Goal: Task Accomplishment & Management: Use online tool/utility

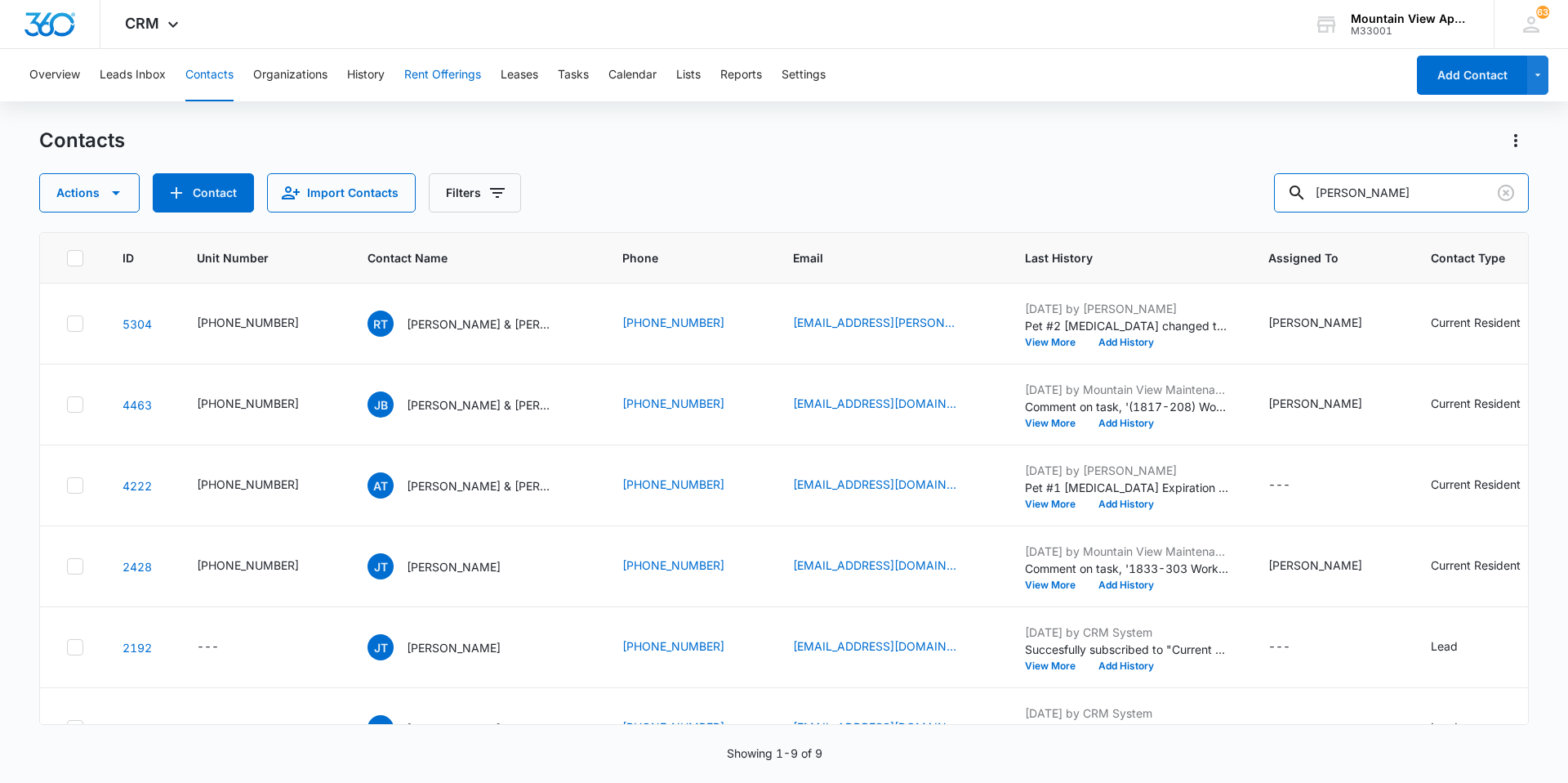
drag, startPoint x: 1412, startPoint y: 180, endPoint x: 432, endPoint y: 59, distance: 987.4
click at [436, 68] on div "Overview Leads Inbox Contacts Organizations History Rent Offerings Leases Tasks…" at bounding box center [784, 415] width 1568 height 732
type input "[PERSON_NAME]"
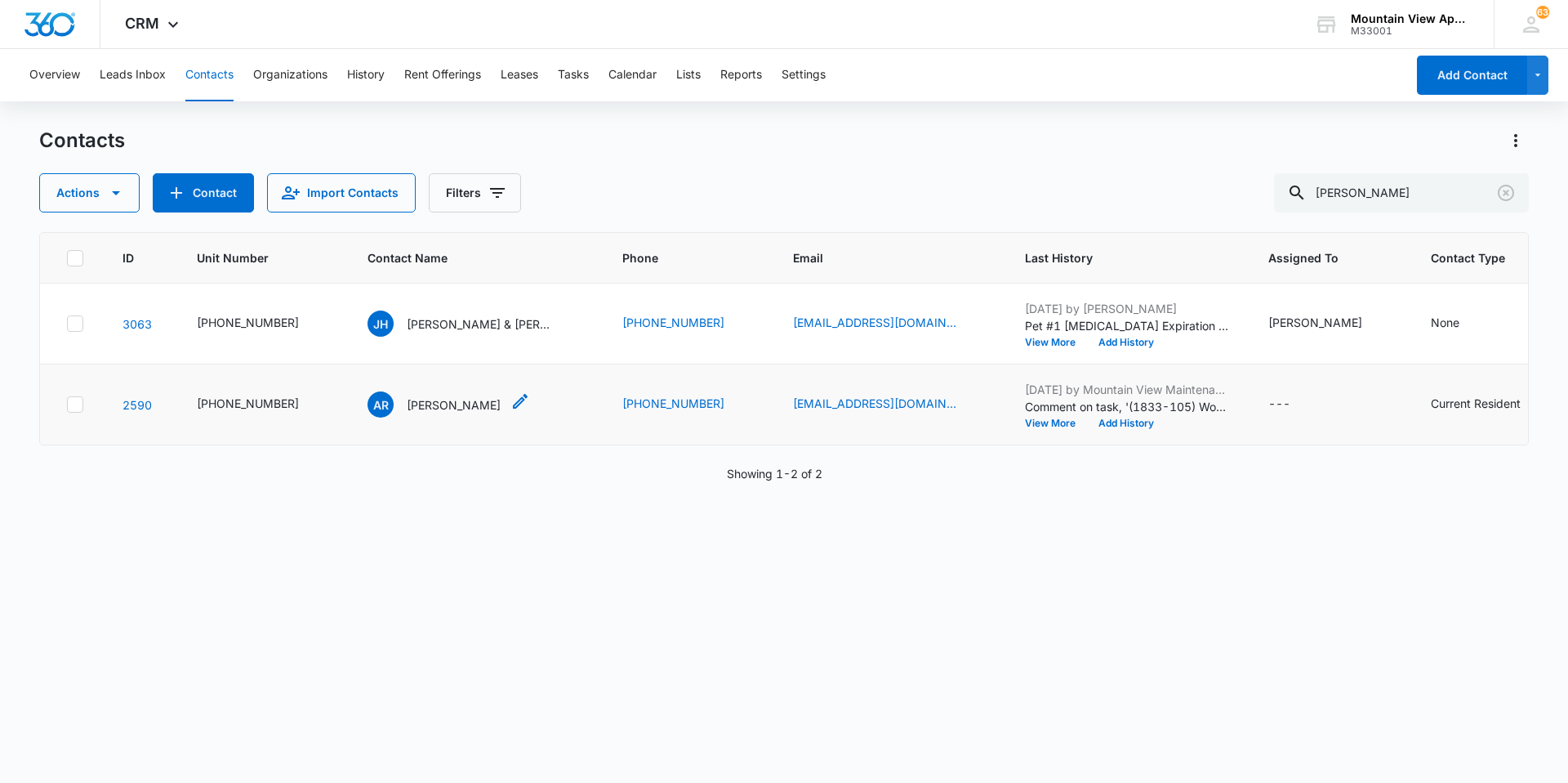
click at [436, 406] on p "[PERSON_NAME]" at bounding box center [453, 405] width 94 height 17
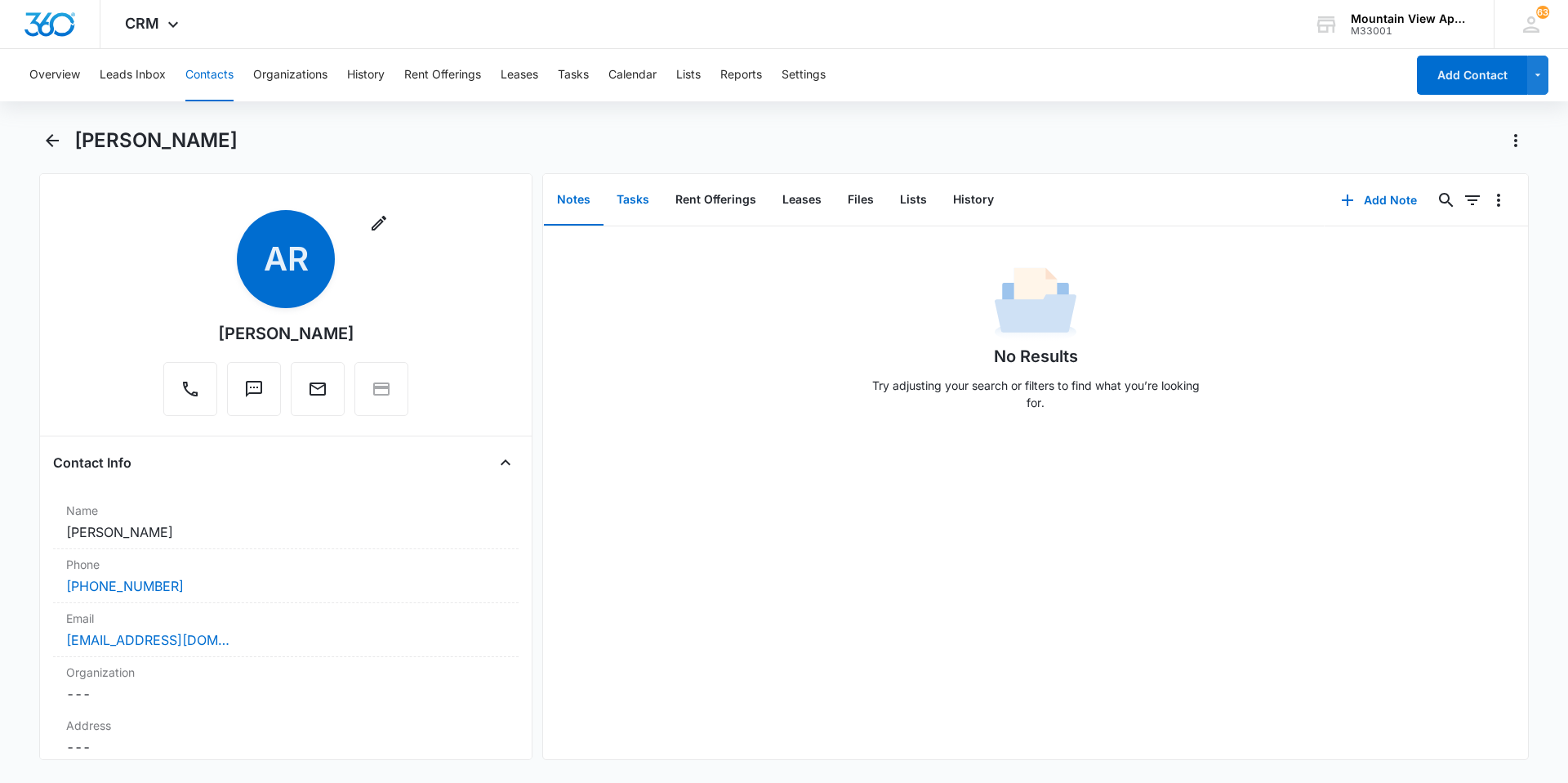
click at [637, 201] on button "Tasks" at bounding box center [633, 200] width 59 height 51
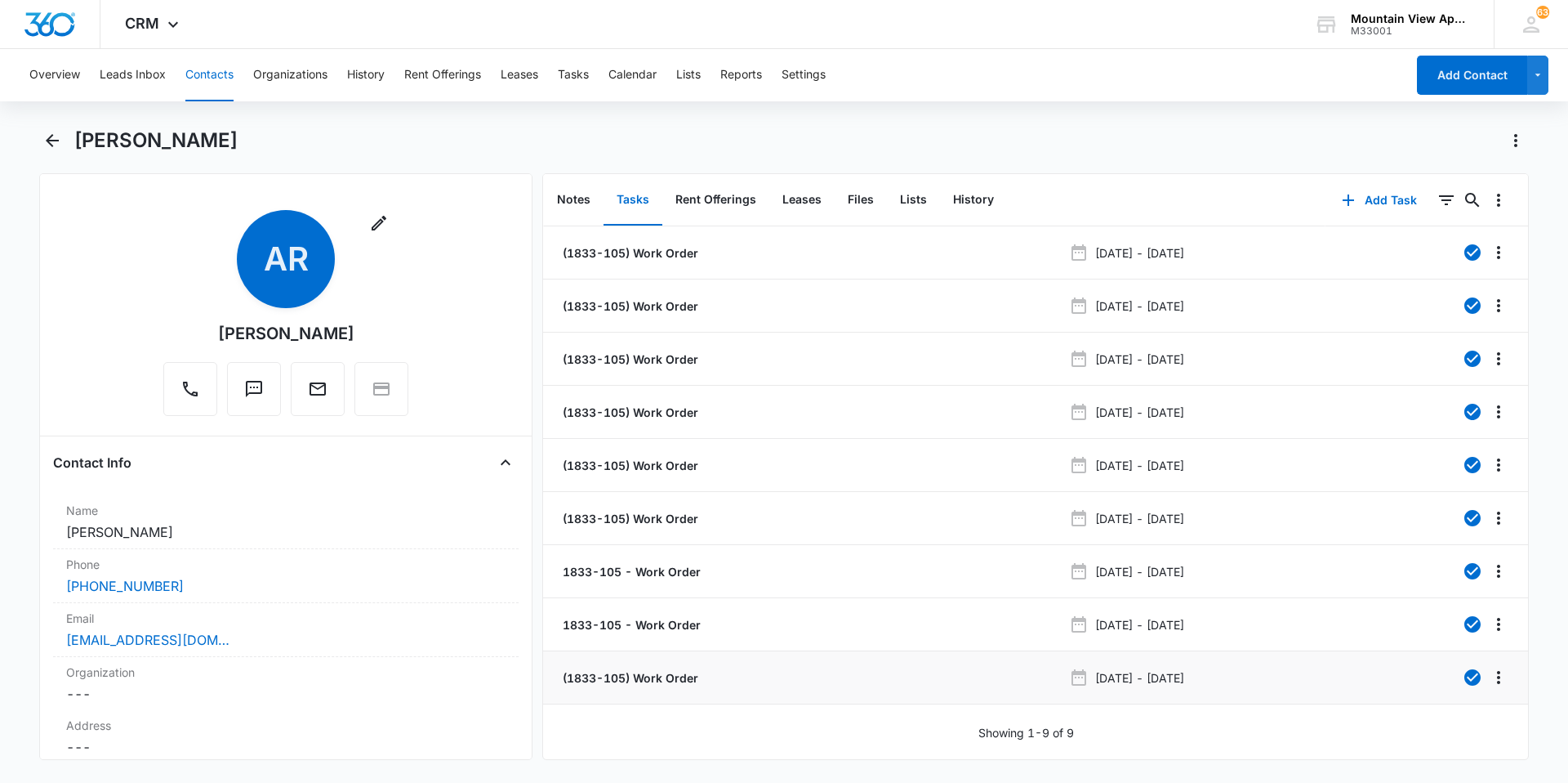
click at [650, 680] on p "(1833-105) Work Order" at bounding box center [629, 678] width 139 height 17
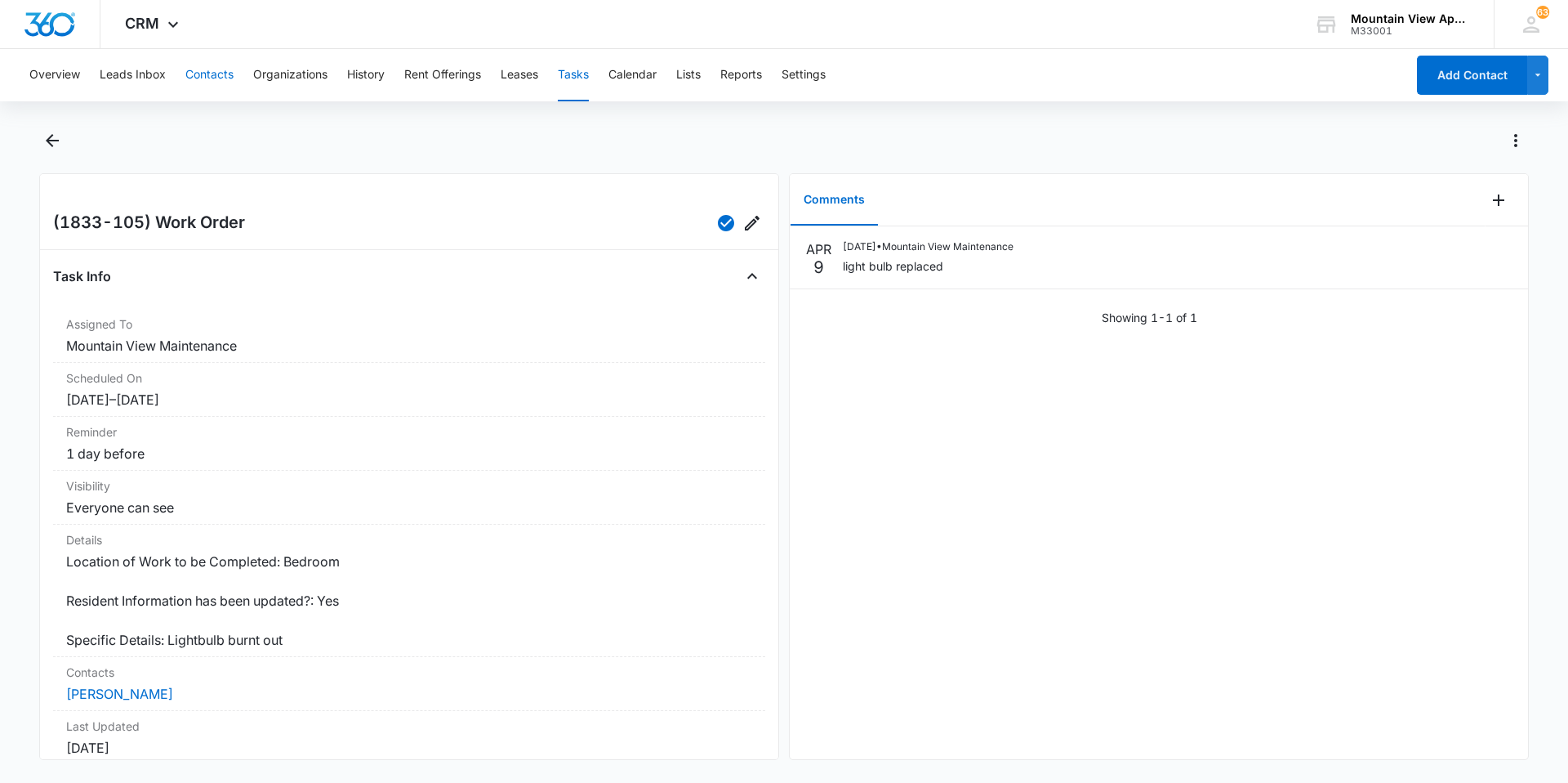
click at [229, 67] on button "Contacts" at bounding box center [209, 75] width 48 height 52
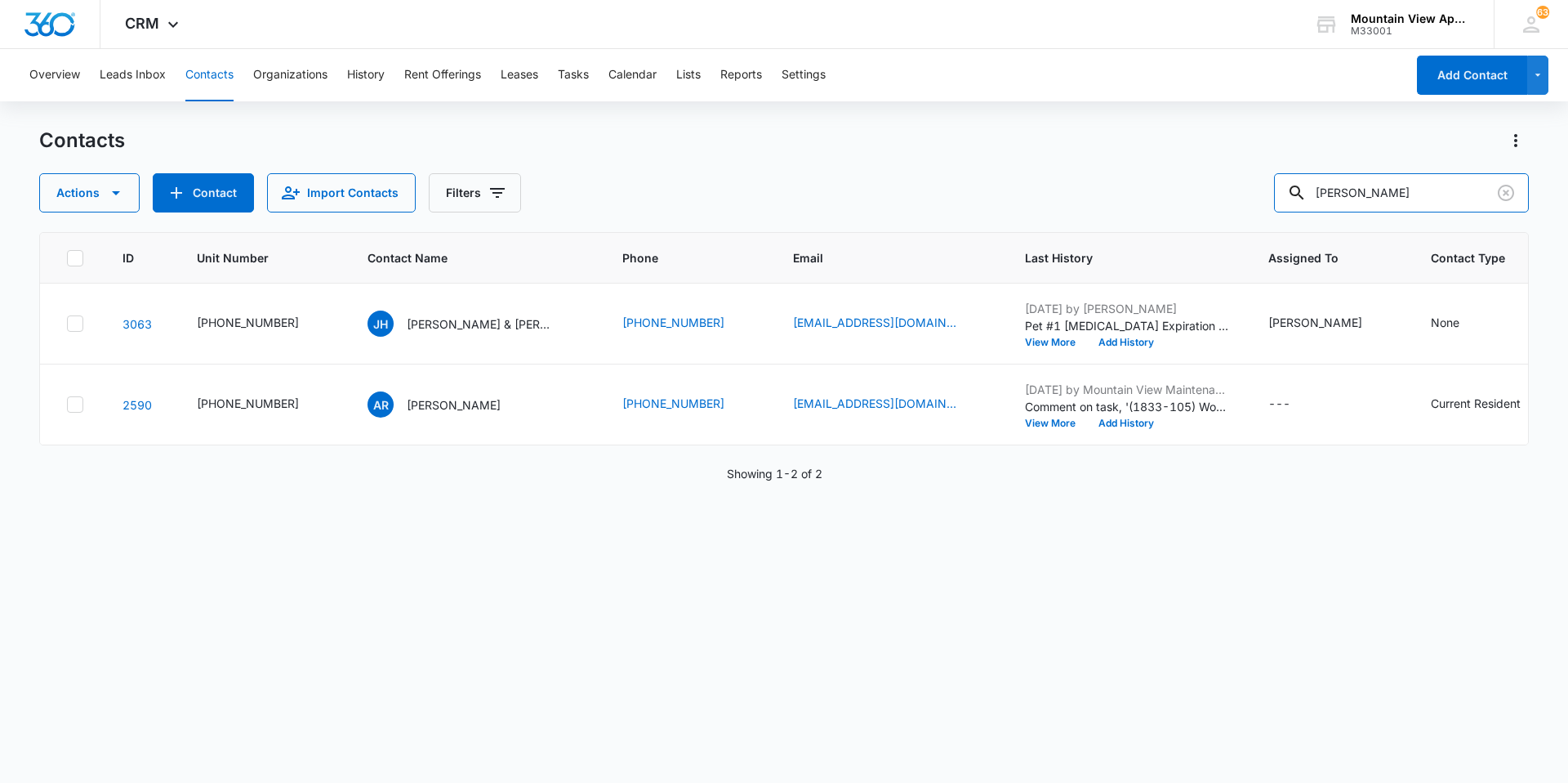
drag, startPoint x: 1389, startPoint y: 186, endPoint x: 608, endPoint y: 101, distance: 785.6
click at [608, 101] on div "Overview Leads Inbox Contacts Organizations History Rent Offerings Leases Tasks…" at bounding box center [784, 415] width 1568 height 732
click at [1402, 196] on input "text" at bounding box center [1413, 193] width 230 height 40
type input "[PERSON_NAME]"
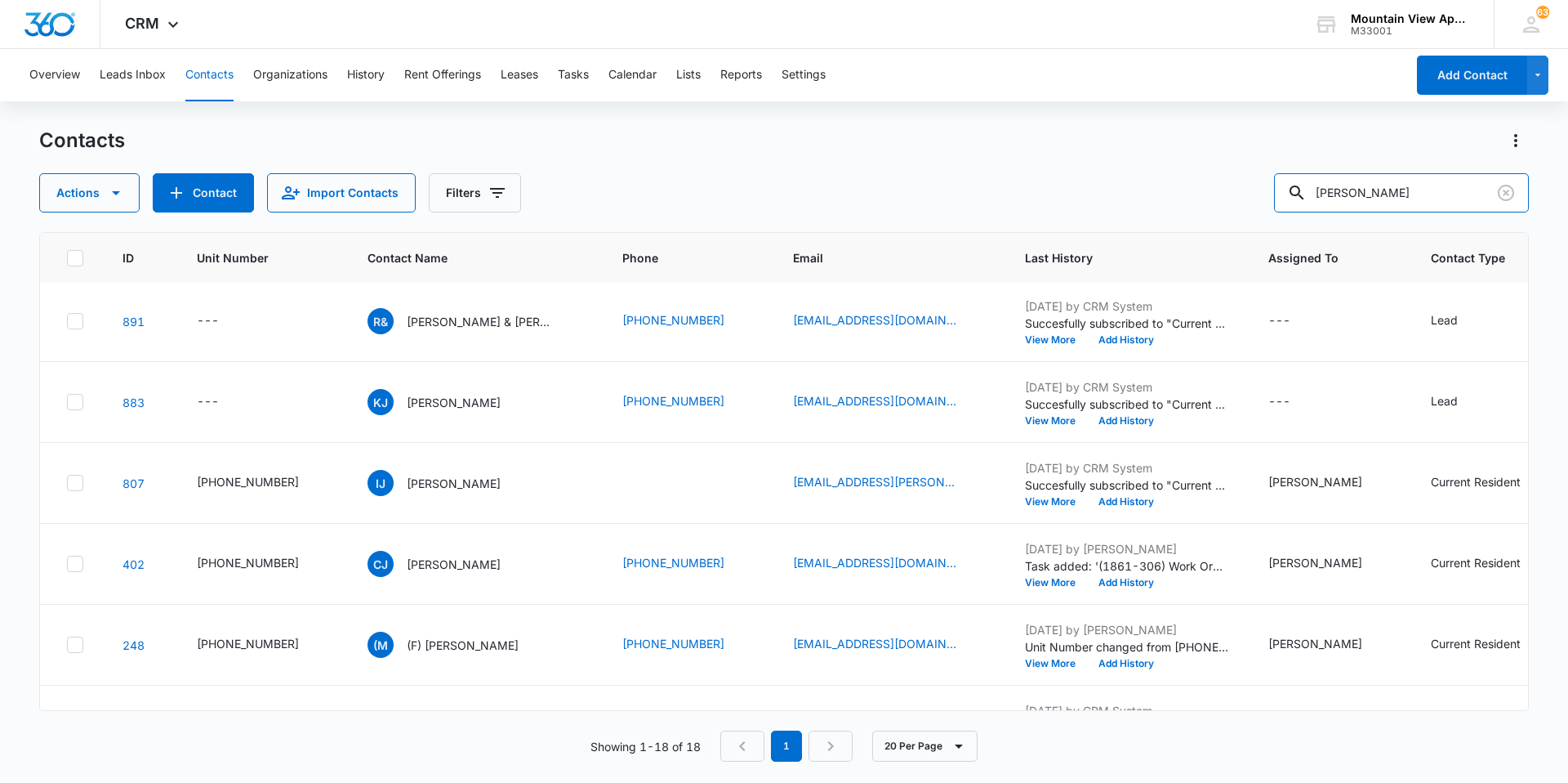
scroll to position [980, 0]
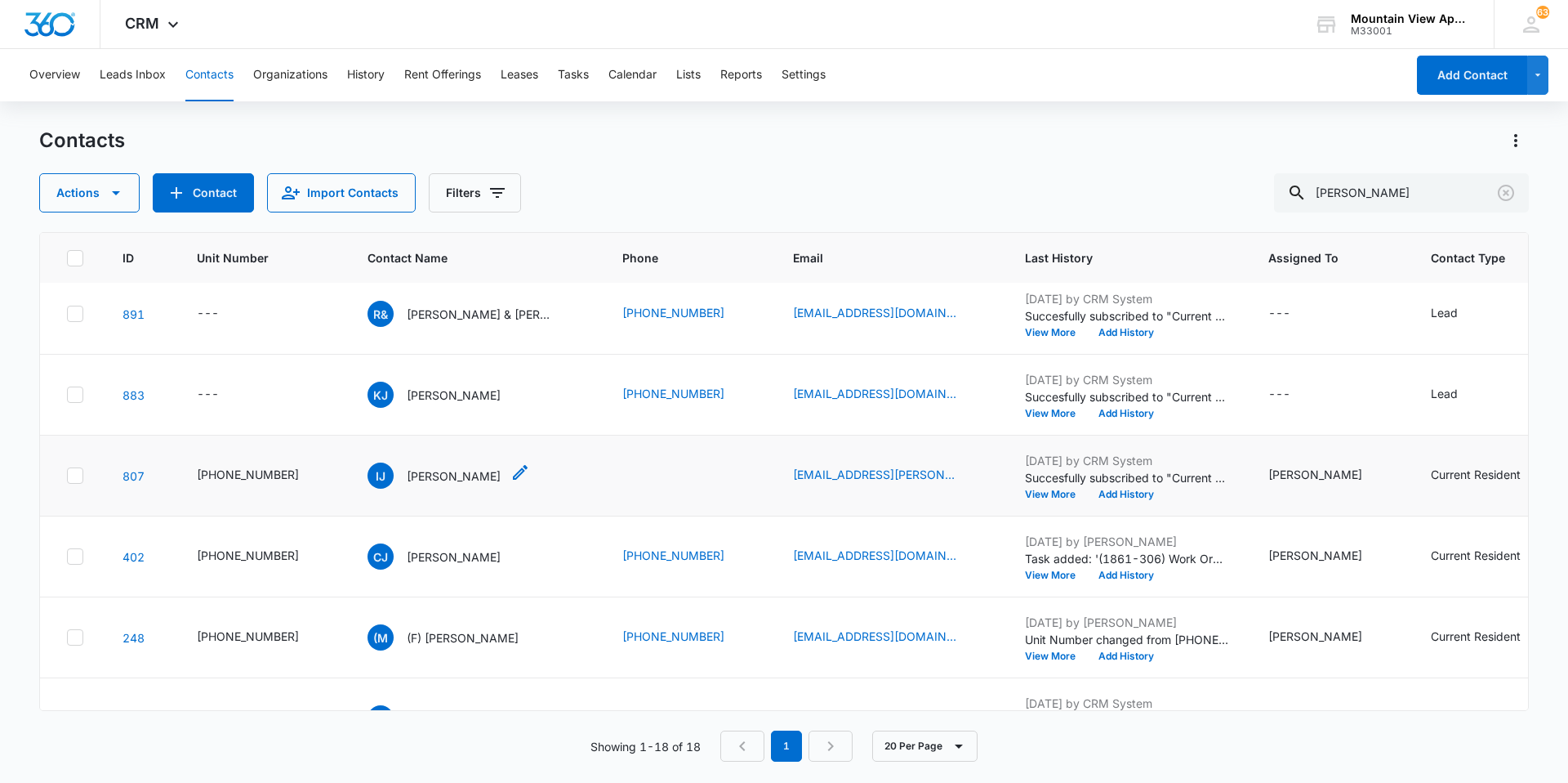
click at [440, 477] on p "[PERSON_NAME]" at bounding box center [453, 475] width 94 height 17
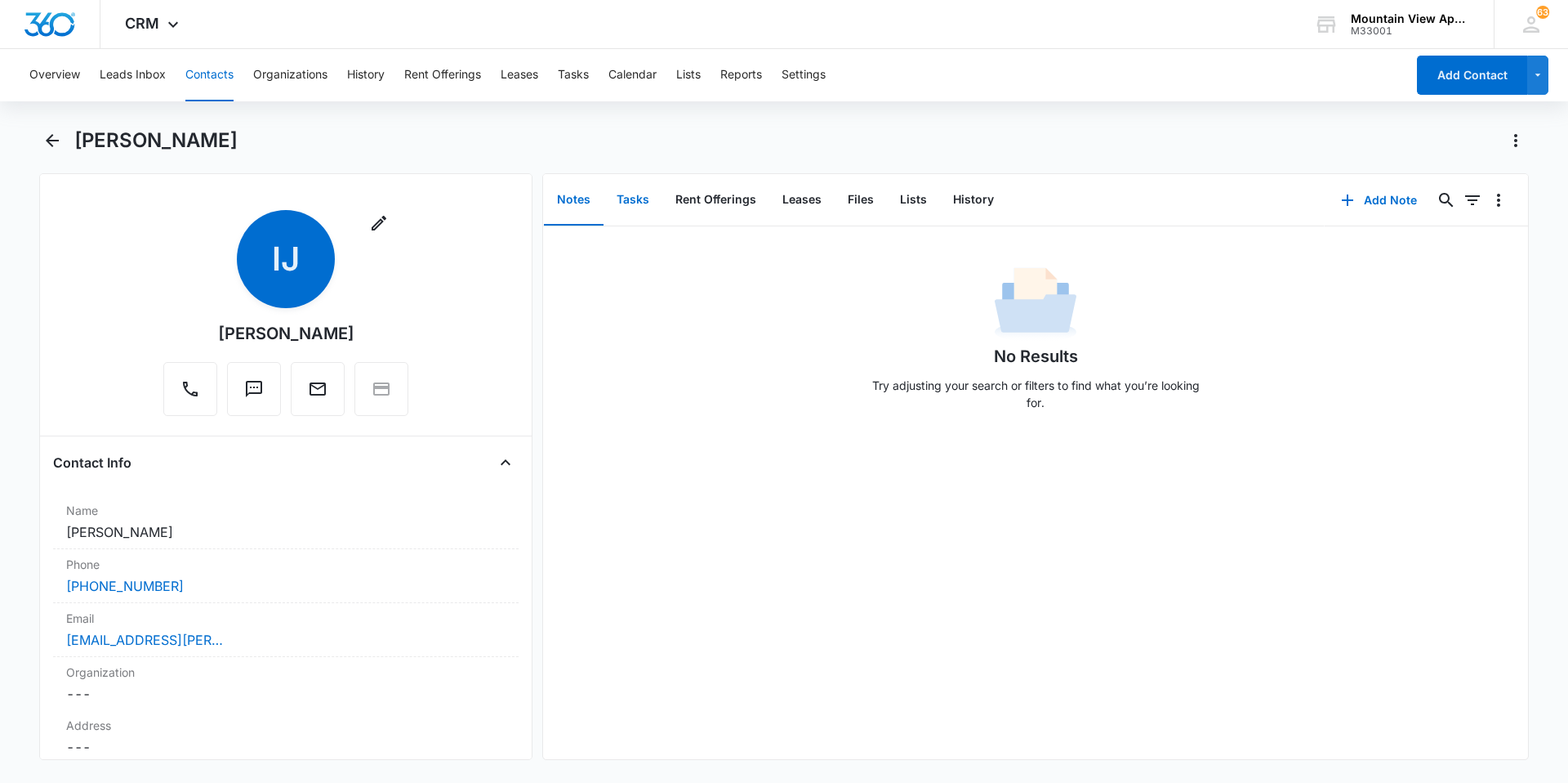
click at [626, 208] on button "Tasks" at bounding box center [633, 200] width 59 height 51
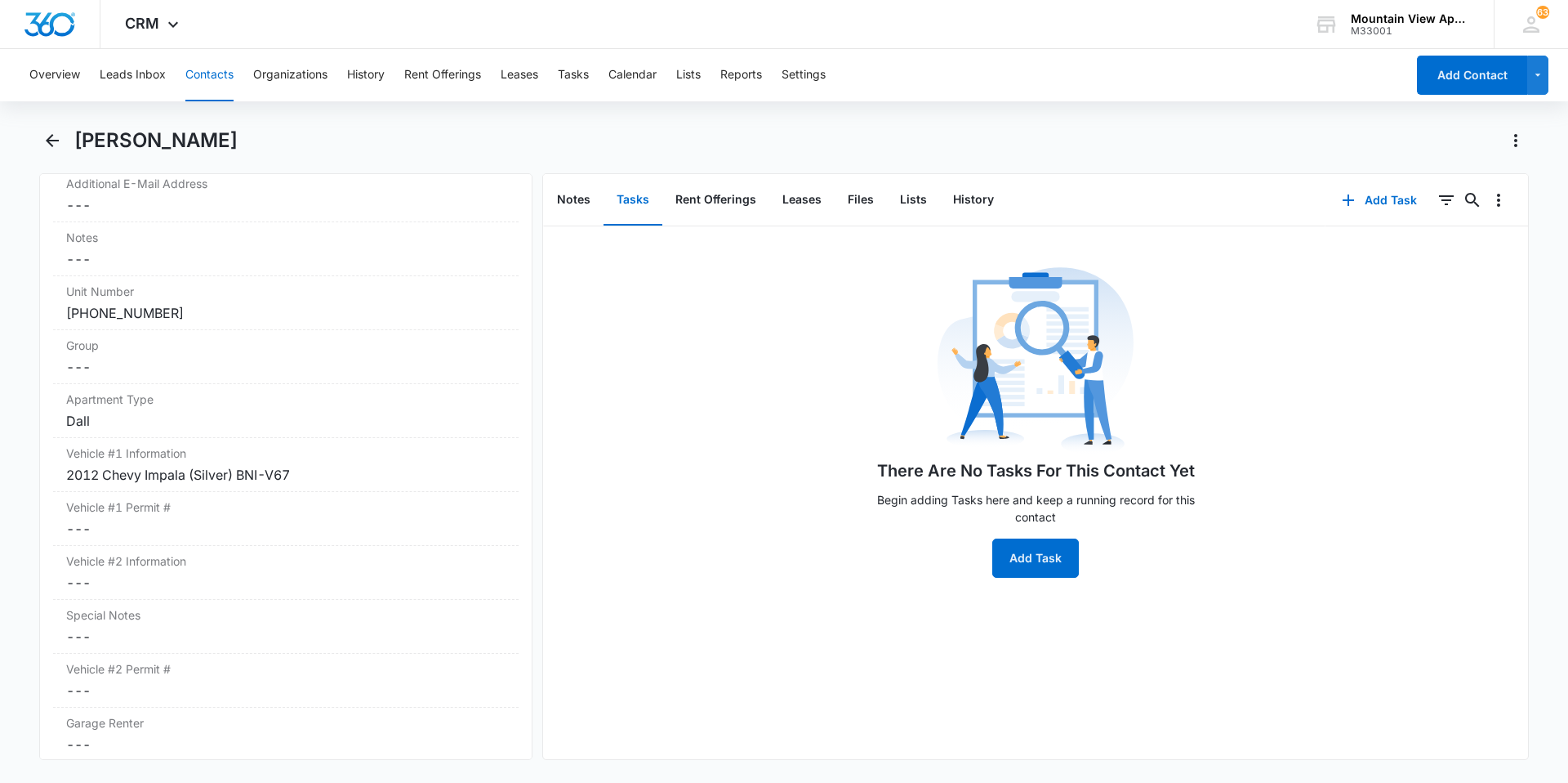
scroll to position [1471, 0]
